Goal: Transaction & Acquisition: Purchase product/service

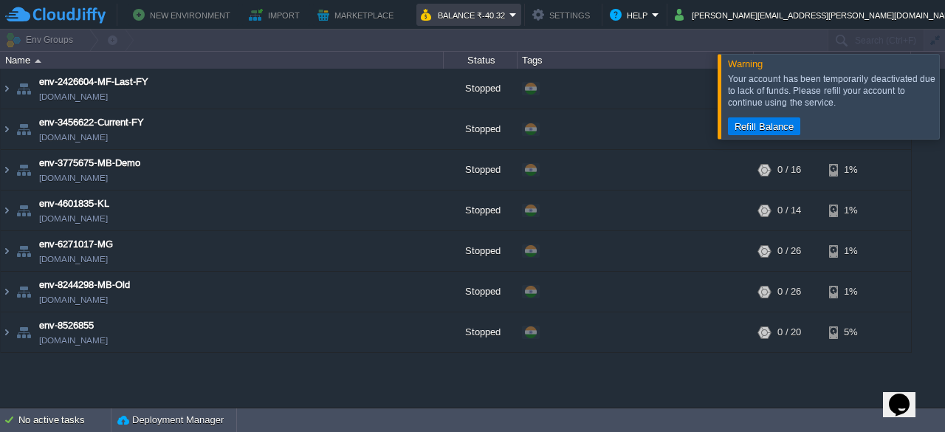
click at [509, 20] on button "Balance ₹-40.32" at bounding box center [465, 15] width 89 height 18
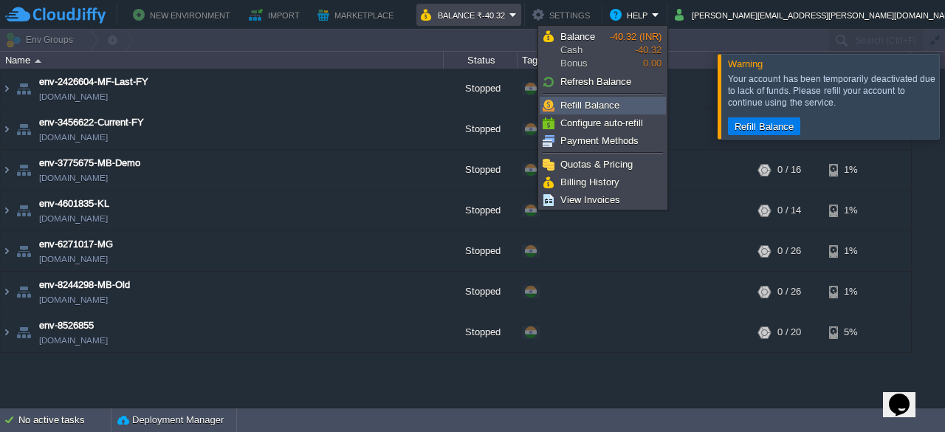
click at [586, 106] on span "Refill Balance" at bounding box center [589, 105] width 59 height 11
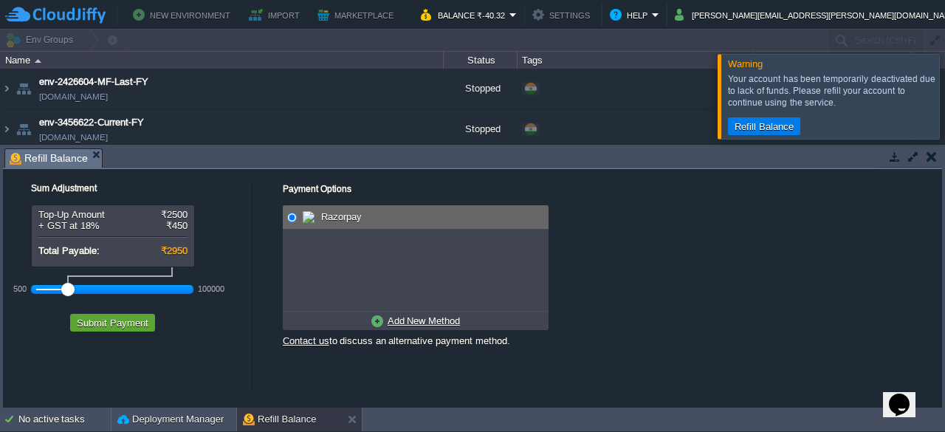
click at [51, 286] on div at bounding box center [112, 289] width 153 height 13
click at [404, 320] on u "Add New Method" at bounding box center [423, 320] width 72 height 11
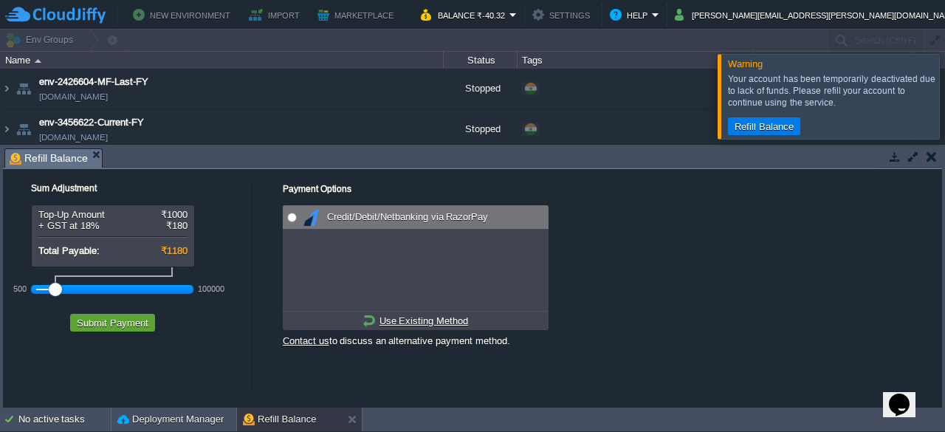
radio input "true"
click at [292, 216] on input "radio" at bounding box center [292, 218] width 10 height 10
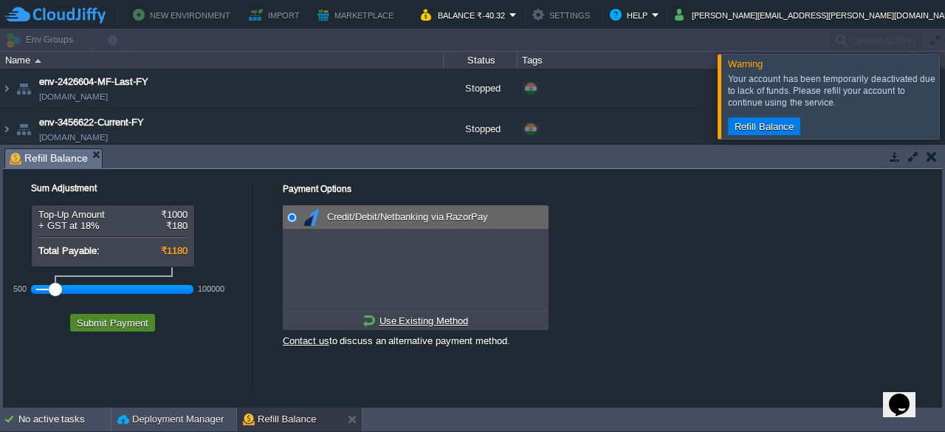
click at [111, 327] on button "Submit Payment" at bounding box center [112, 322] width 80 height 13
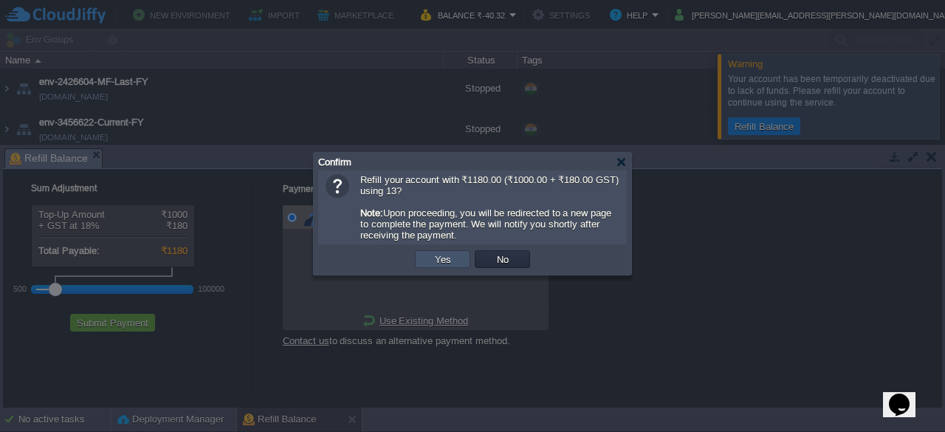
click at [449, 265] on button "Yes" at bounding box center [442, 258] width 25 height 13
